Goal: Navigation & Orientation: Find specific page/section

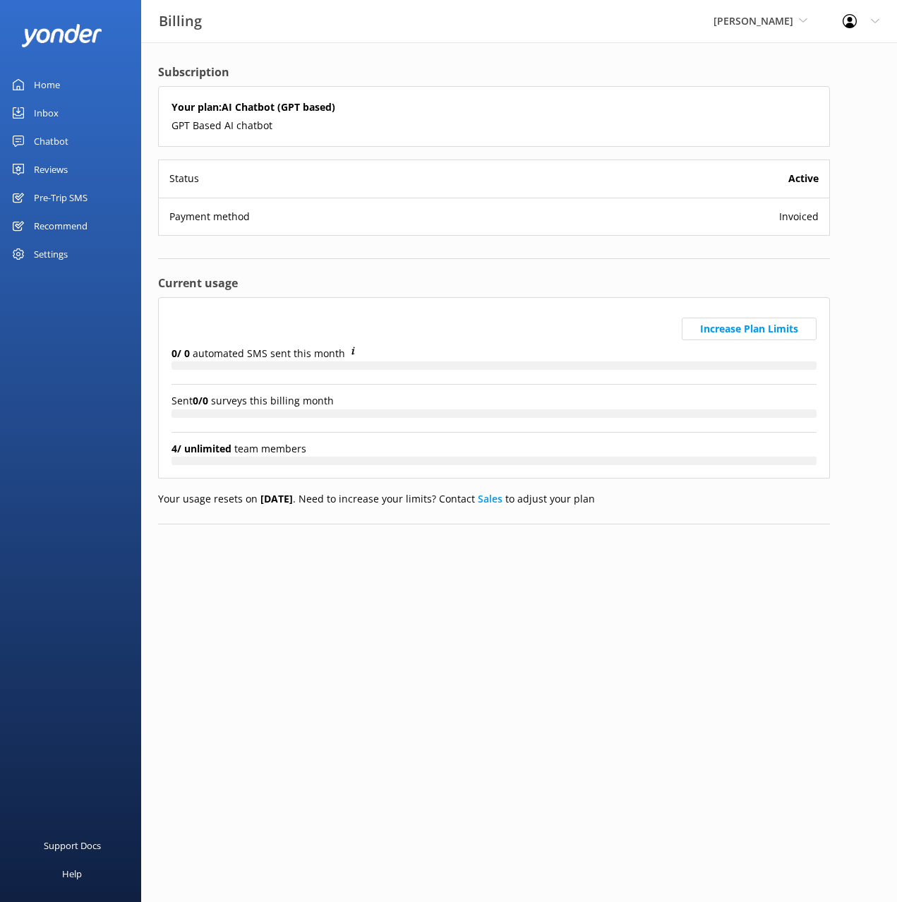
click at [58, 85] on div "Home" at bounding box center [47, 85] width 26 height 28
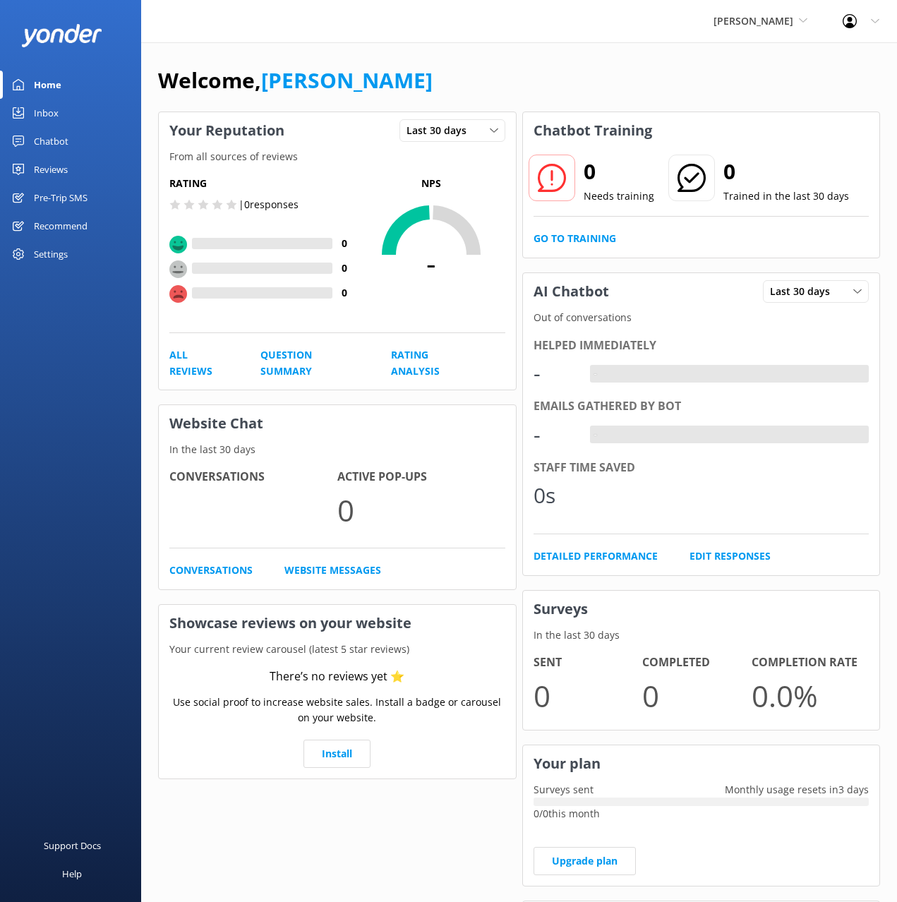
drag, startPoint x: 652, startPoint y: 70, endPoint x: 755, endPoint y: 31, distance: 110.1
click at [653, 70] on div "Welcome, [PERSON_NAME]" at bounding box center [519, 88] width 722 height 48
click at [779, 26] on span "[PERSON_NAME]" at bounding box center [754, 20] width 80 height 13
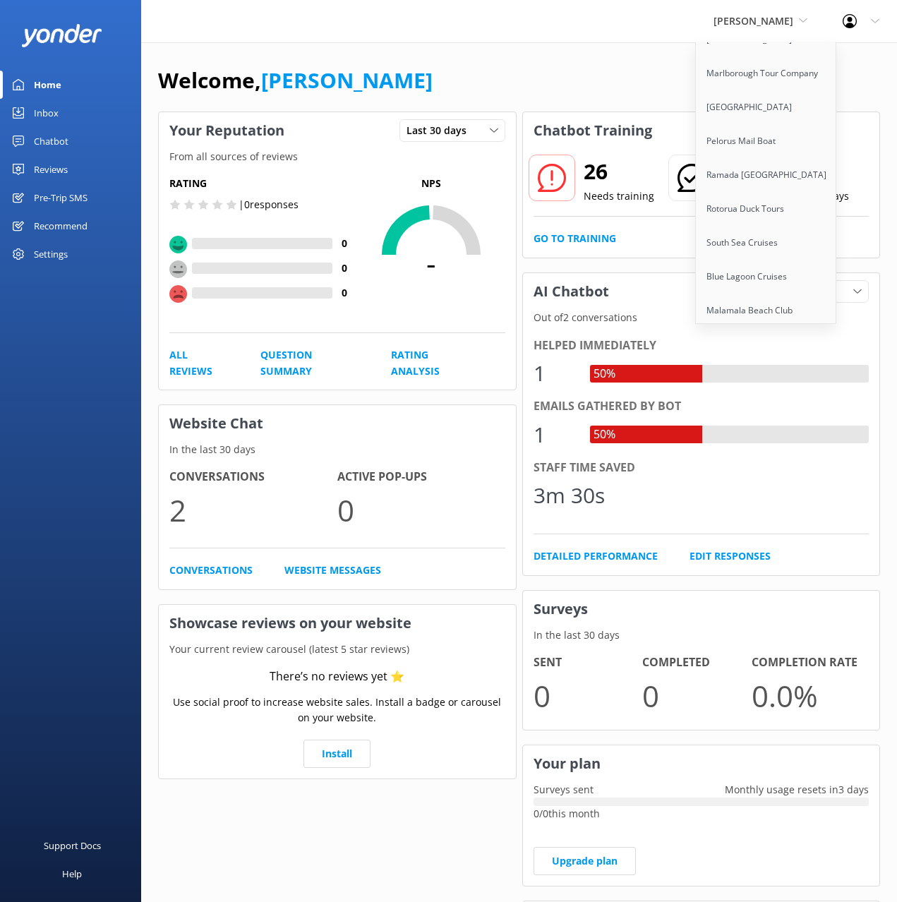
scroll to position [1067, 0]
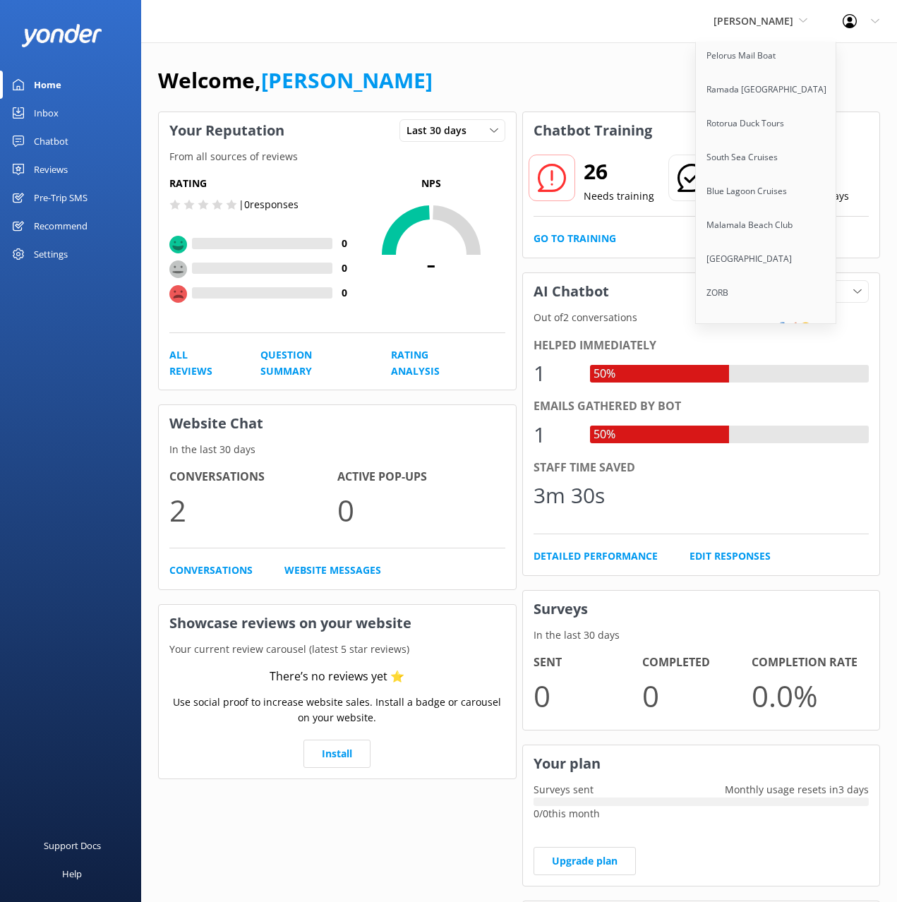
drag, startPoint x: 524, startPoint y: 55, endPoint x: 501, endPoint y: 54, distance: 23.3
click at [524, 55] on div "Welcome, Mikayla Your Reputation Last 30 days Last 7 days Last 30 days From all…" at bounding box center [519, 612] width 756 height 1140
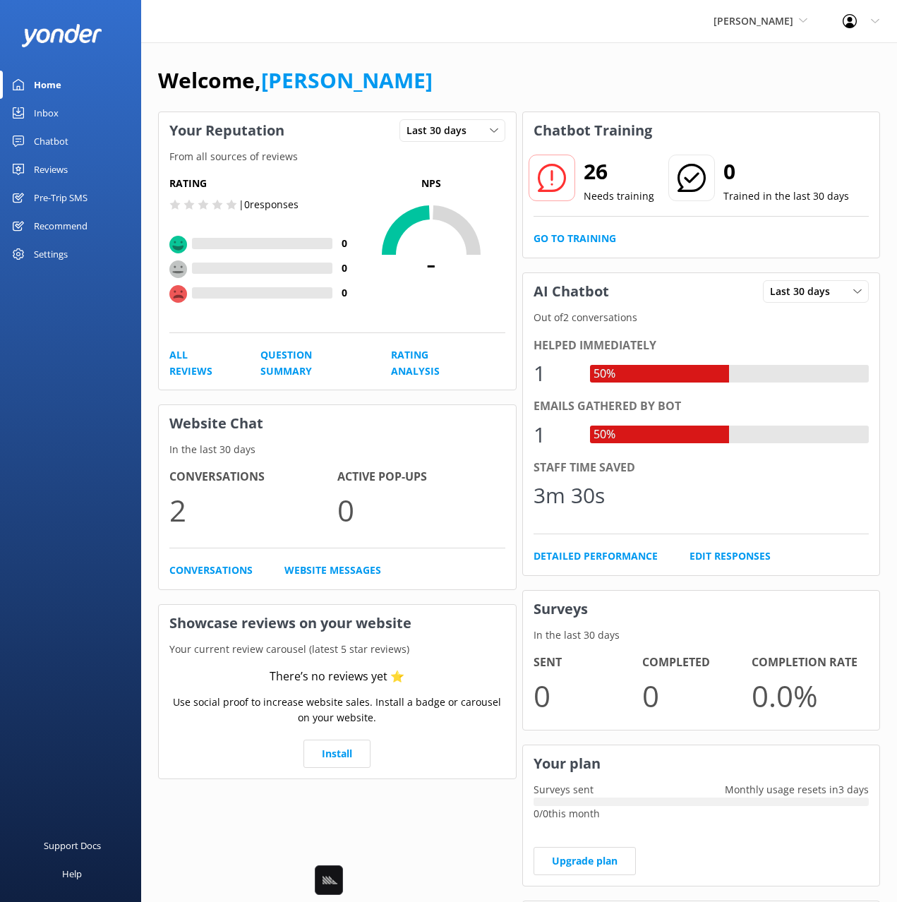
drag, startPoint x: 529, startPoint y: 99, endPoint x: 394, endPoint y: 59, distance: 140.7
click at [528, 98] on div "Welcome, [PERSON_NAME]" at bounding box center [519, 88] width 722 height 48
drag, startPoint x: 400, startPoint y: 64, endPoint x: 269, endPoint y: 9, distance: 142.4
click at [400, 64] on div "Welcome, [PERSON_NAME]" at bounding box center [519, 88] width 722 height 48
